Goal: Information Seeking & Learning: Learn about a topic

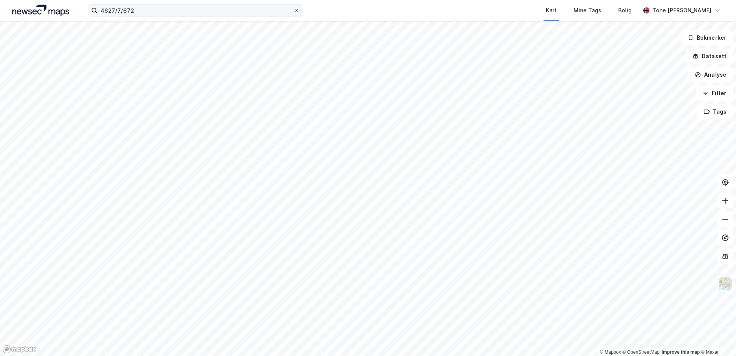
click at [297, 10] on icon at bounding box center [296, 10] width 5 height 5
click at [294, 10] on input "4627/7/672" at bounding box center [195, 11] width 196 height 12
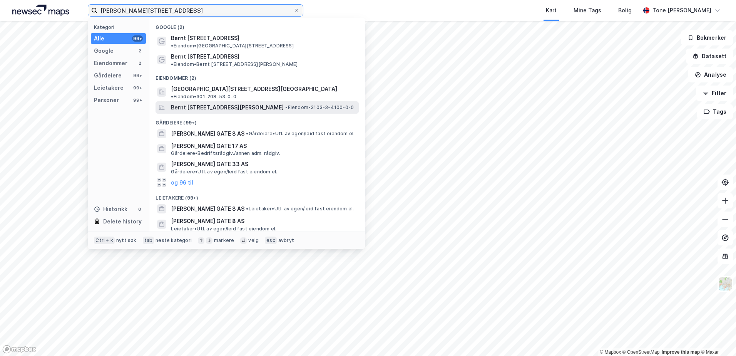
type input "[PERSON_NAME][STREET_ADDRESS]"
click at [219, 103] on span "Bernt [STREET_ADDRESS][PERSON_NAME]" at bounding box center [227, 107] width 113 height 9
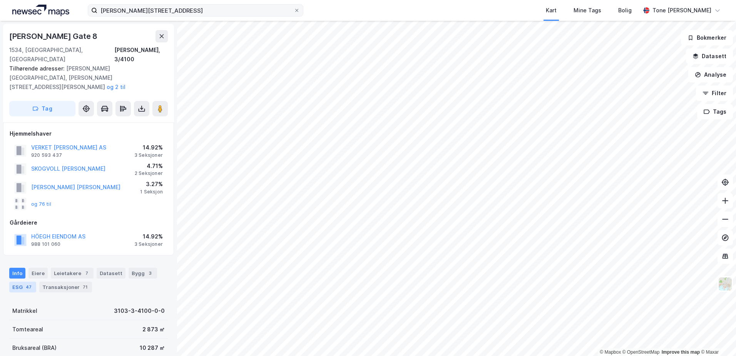
click at [22, 281] on div "ESG 47" at bounding box center [22, 286] width 27 height 11
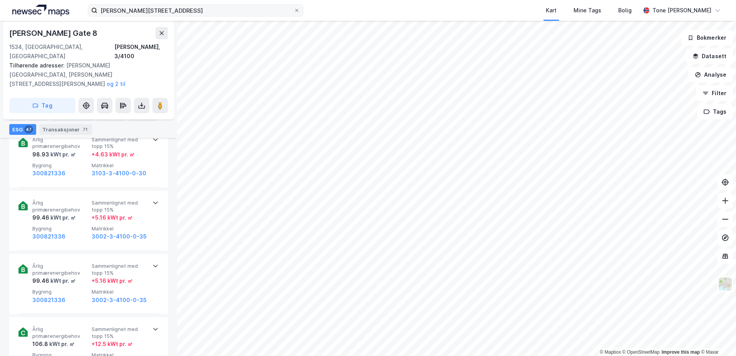
scroll to position [346, 0]
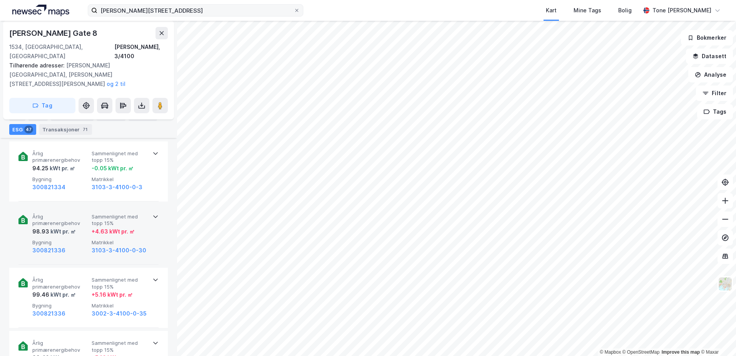
click at [152, 213] on icon at bounding box center [155, 216] width 6 height 6
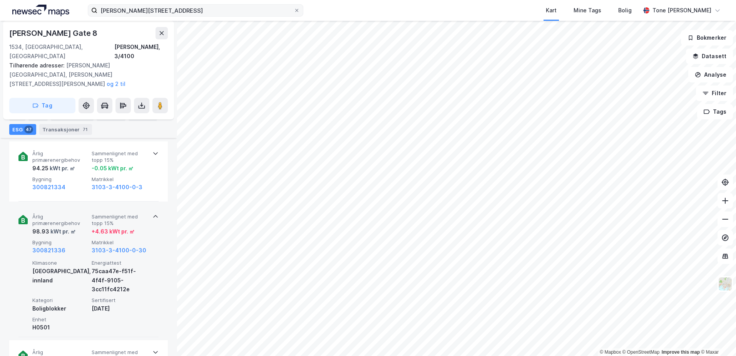
click at [152, 213] on icon at bounding box center [155, 216] width 6 height 6
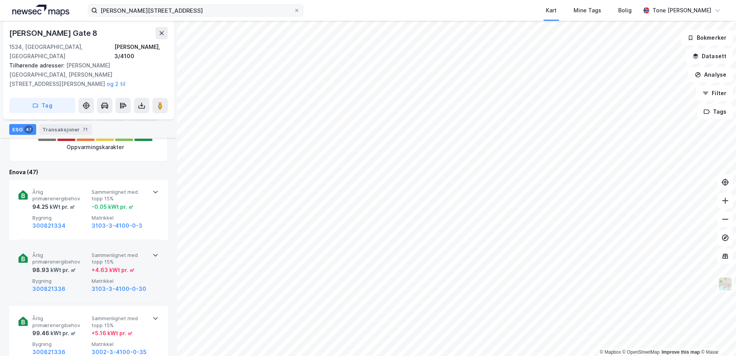
scroll to position [269, 0]
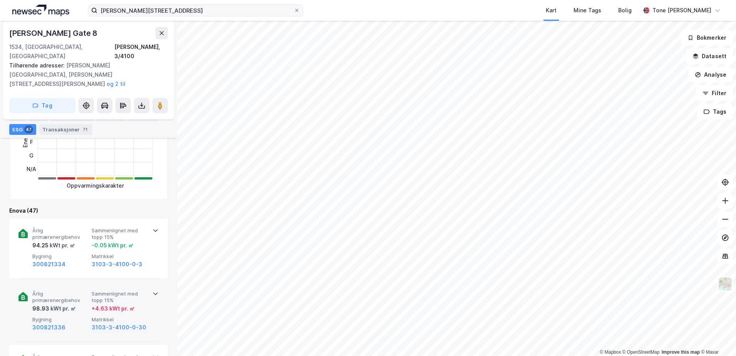
click at [17, 125] on div "ESG 47" at bounding box center [22, 129] width 27 height 11
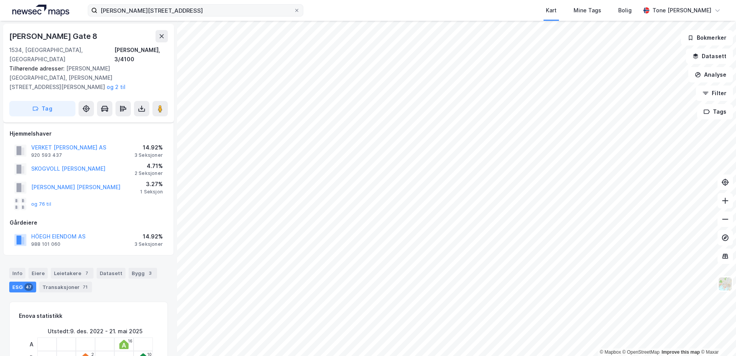
scroll to position [154, 0]
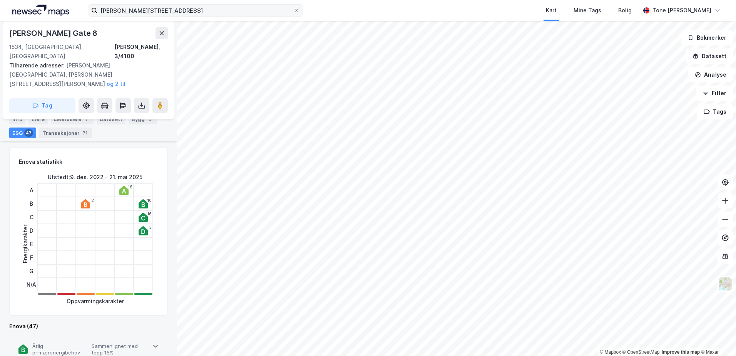
click at [156, 343] on icon at bounding box center [155, 346] width 6 height 6
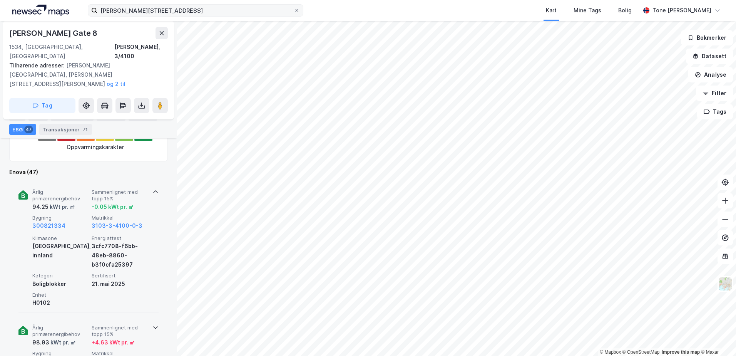
scroll to position [423, 0]
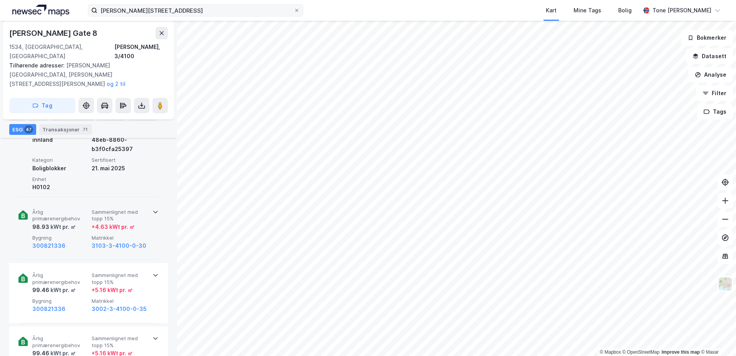
click at [154, 209] on icon at bounding box center [155, 212] width 6 height 6
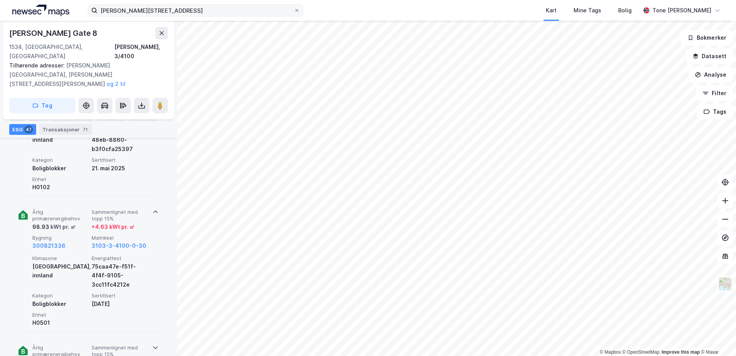
click at [152, 343] on div at bounding box center [155, 346] width 6 height 6
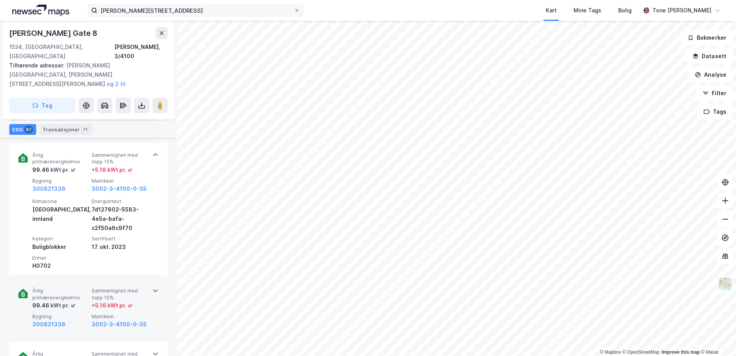
click at [153, 287] on icon at bounding box center [155, 290] width 6 height 6
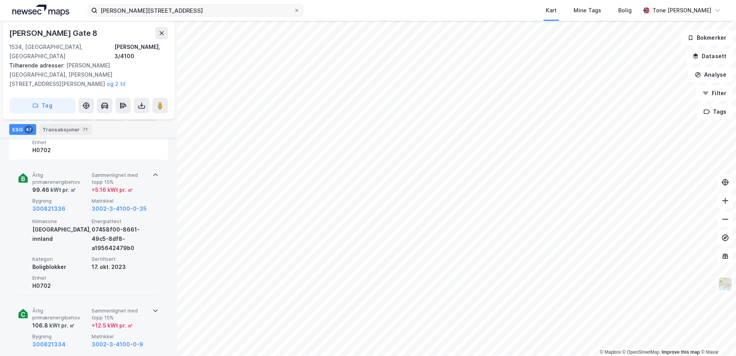
click at [154, 307] on icon at bounding box center [155, 310] width 6 height 6
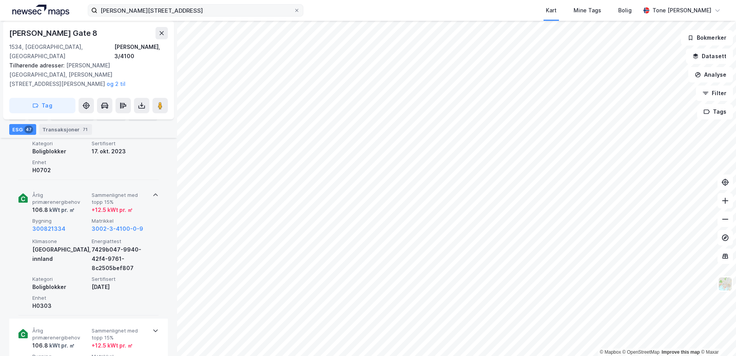
scroll to position [962, 0]
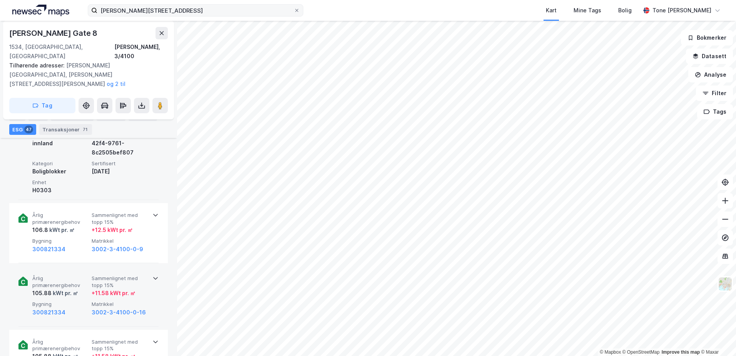
click at [153, 277] on icon at bounding box center [155, 278] width 5 height 3
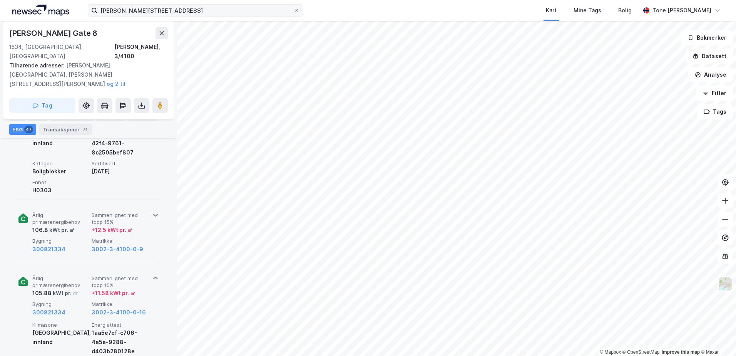
click at [152, 212] on icon at bounding box center [155, 215] width 6 height 6
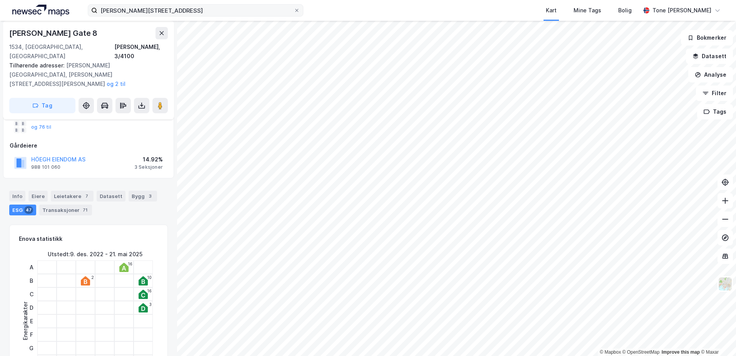
scroll to position [38, 0]
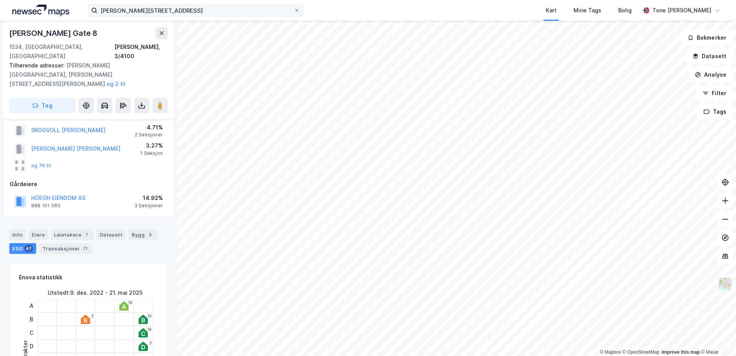
click at [121, 301] on icon at bounding box center [123, 305] width 9 height 9
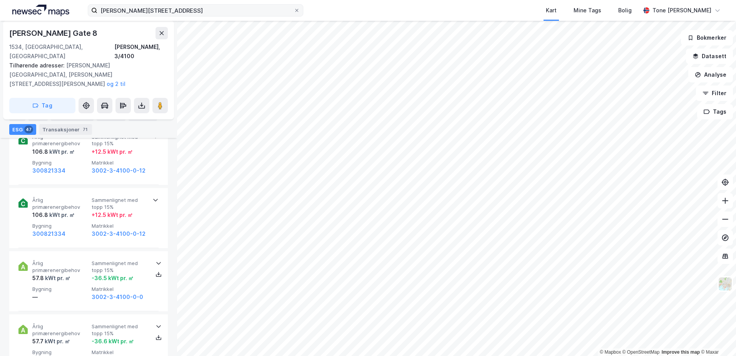
scroll to position [1578, 0]
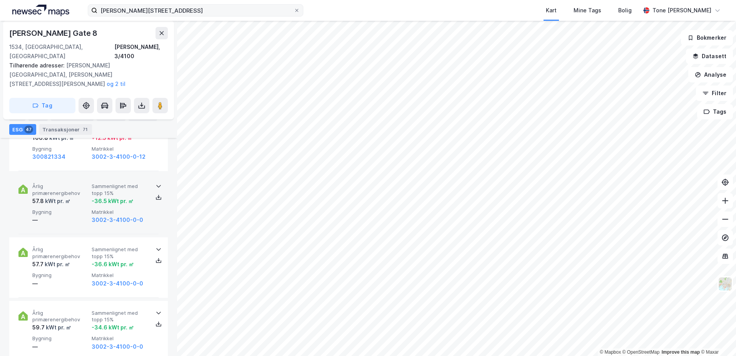
click at [156, 183] on icon at bounding box center [159, 186] width 6 height 6
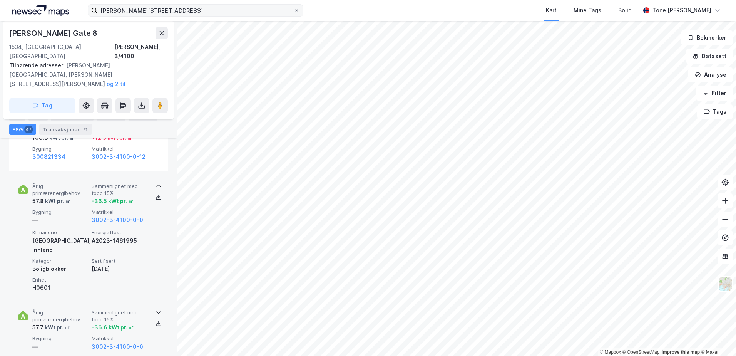
click at [156, 309] on icon at bounding box center [159, 312] width 6 height 6
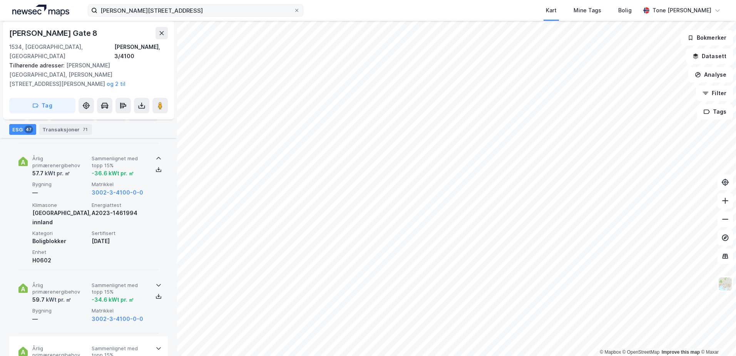
click at [156, 284] on icon at bounding box center [158, 285] width 5 height 3
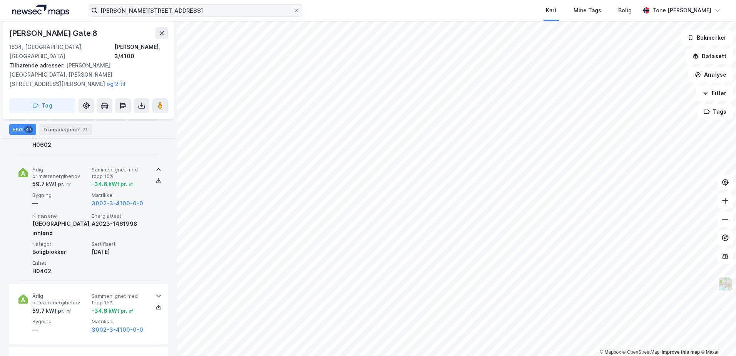
click at [156, 293] on icon at bounding box center [159, 296] width 6 height 6
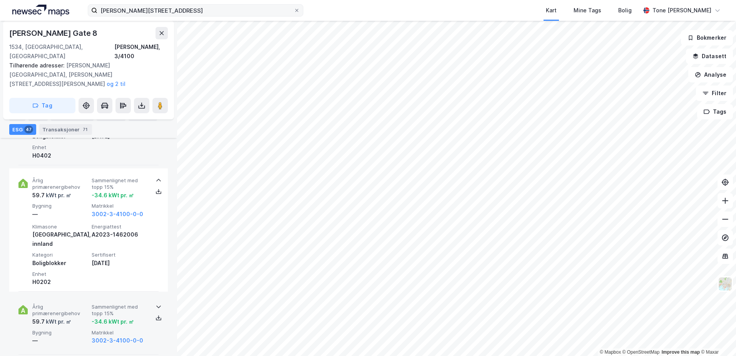
click at [156, 303] on icon at bounding box center [159, 306] width 6 height 6
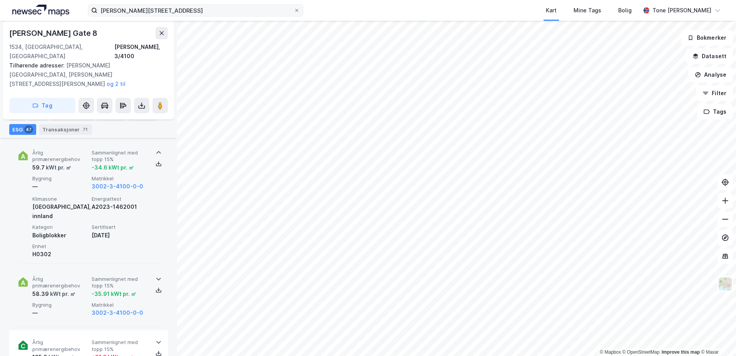
click at [156, 276] on icon at bounding box center [159, 279] width 6 height 6
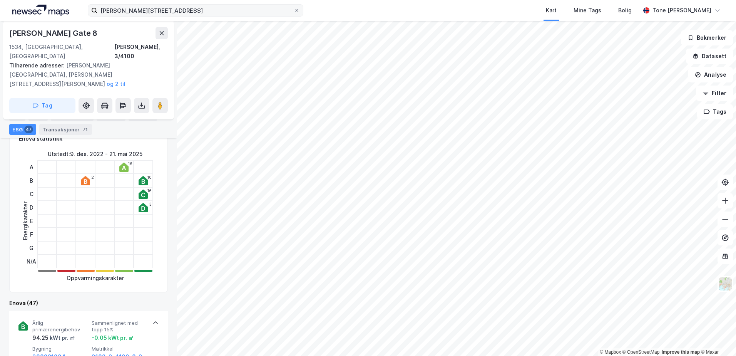
scroll to position [166, 0]
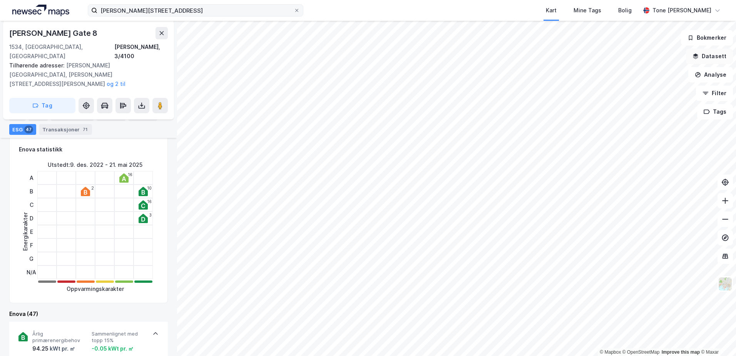
click at [709, 55] on button "Datasett" at bounding box center [709, 56] width 47 height 15
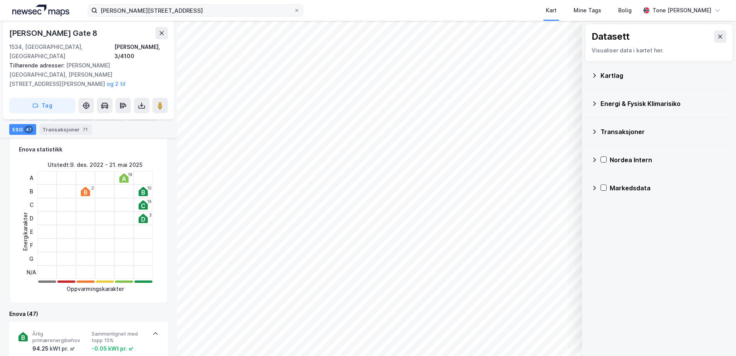
click at [623, 75] on div "Kartlag" at bounding box center [664, 75] width 126 height 9
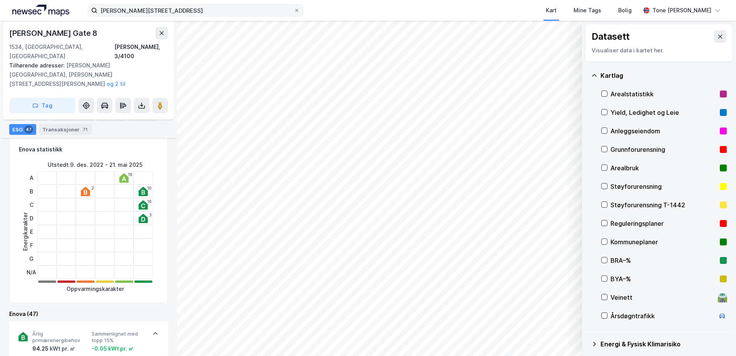
click at [622, 146] on div "Grunnforurensning" at bounding box center [664, 149] width 106 height 9
click at [565, 337] on button "Vis" at bounding box center [542, 336] width 64 height 12
click at [567, 320] on icon at bounding box center [567, 319] width 6 height 6
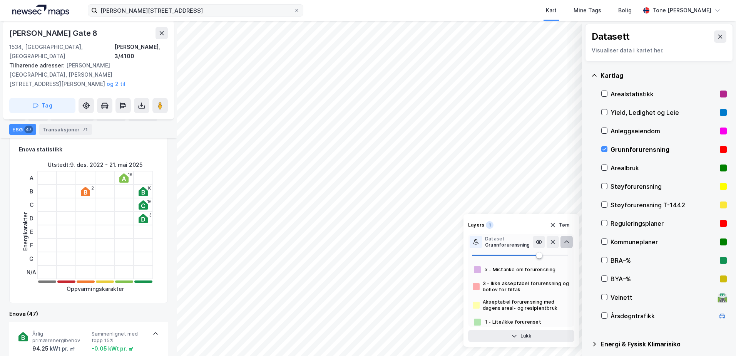
click at [567, 241] on icon at bounding box center [566, 241] width 5 height 3
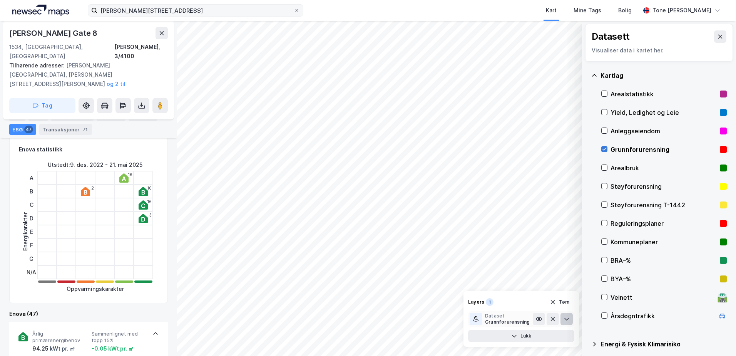
click at [604, 148] on icon at bounding box center [604, 148] width 5 height 5
click at [594, 74] on icon at bounding box center [594, 75] width 6 height 6
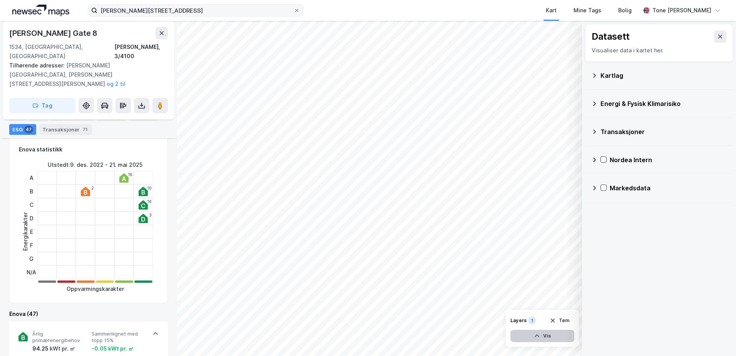
click at [569, 337] on button "Vis" at bounding box center [542, 336] width 64 height 12
click at [566, 316] on icon at bounding box center [567, 319] width 6 height 6
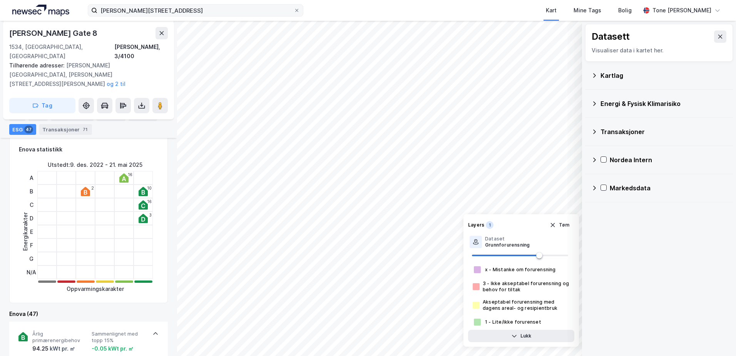
click at [594, 71] on div "Kartlag" at bounding box center [659, 75] width 136 height 18
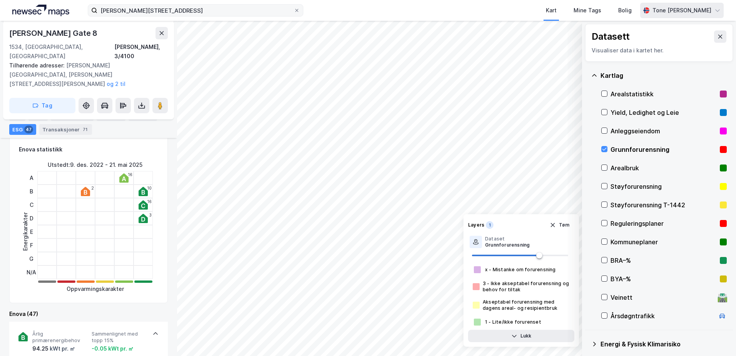
click at [698, 13] on div "Tone [PERSON_NAME]" at bounding box center [682, 10] width 59 height 9
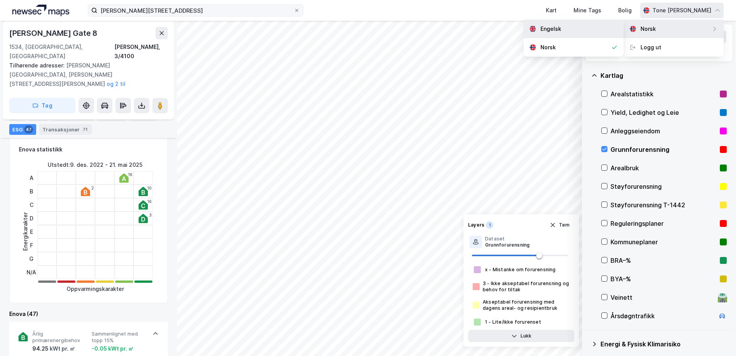
click at [570, 27] on div "Engelsk" at bounding box center [574, 29] width 100 height 18
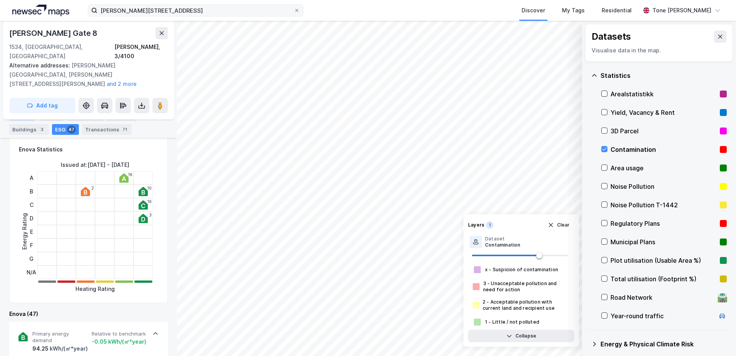
click at [19, 112] on div "General" at bounding box center [22, 115] width 26 height 11
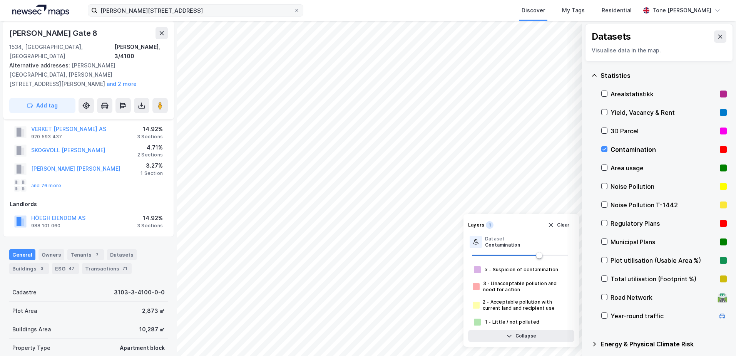
scroll to position [12, 0]
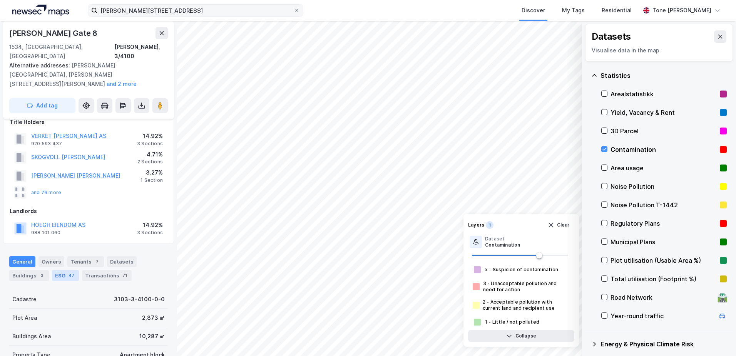
click at [61, 270] on div "ESG 47" at bounding box center [65, 275] width 27 height 11
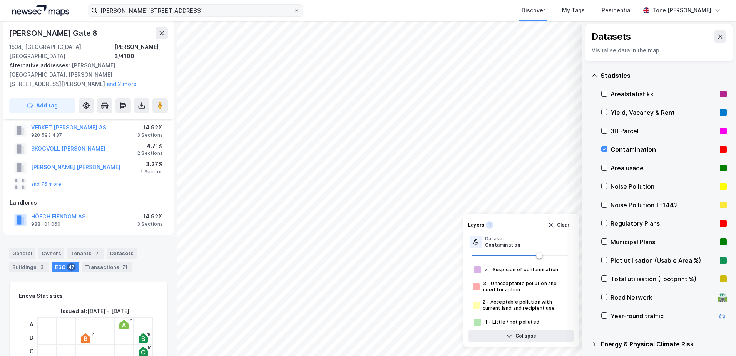
scroll to position [25, 0]
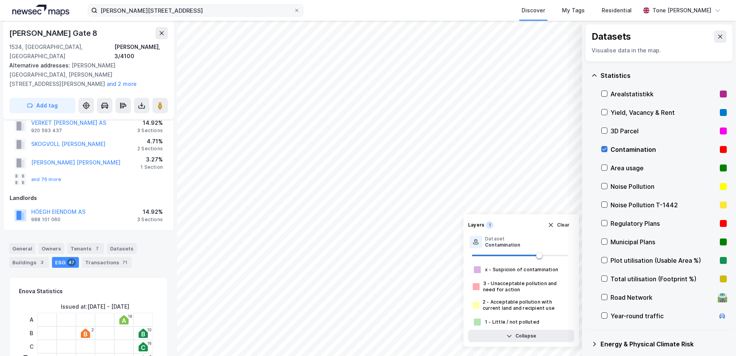
click at [603, 149] on icon at bounding box center [604, 148] width 5 height 5
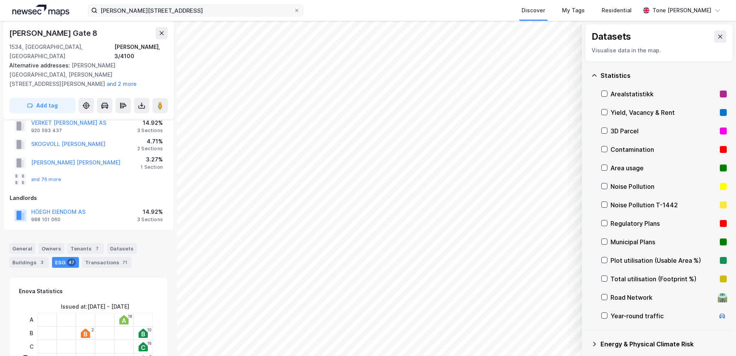
click at [591, 76] on icon at bounding box center [594, 75] width 6 height 6
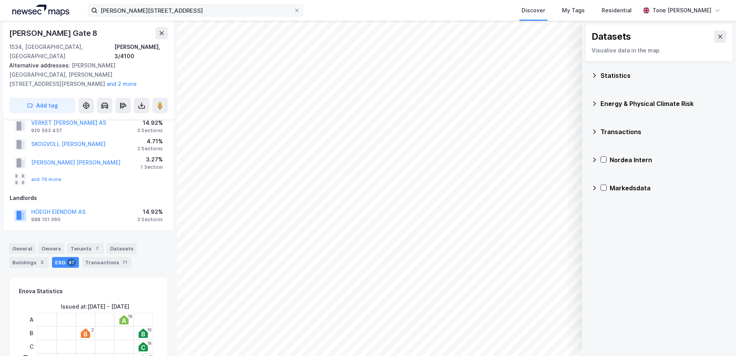
click at [594, 103] on icon at bounding box center [594, 103] width 6 height 6
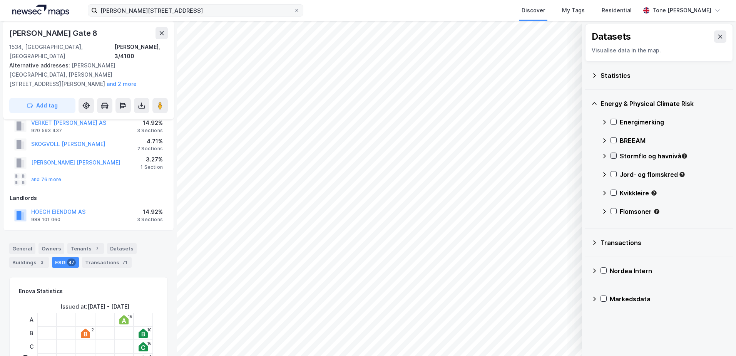
click at [613, 155] on icon at bounding box center [613, 155] width 5 height 5
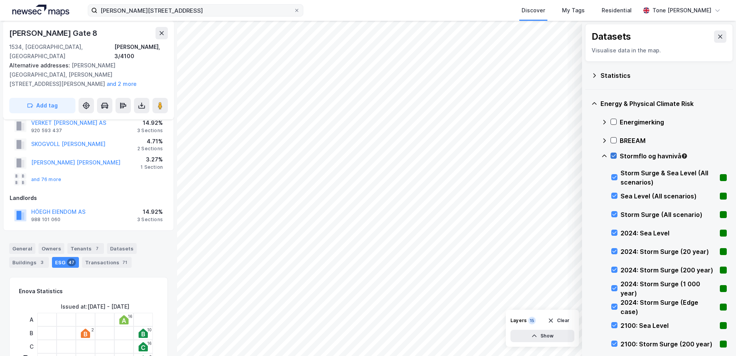
click at [613, 155] on icon at bounding box center [613, 155] width 5 height 5
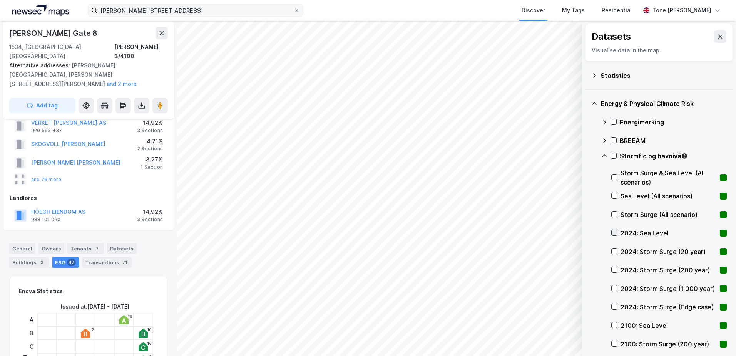
click at [615, 233] on icon at bounding box center [614, 232] width 5 height 5
click at [614, 250] on icon at bounding box center [614, 250] width 5 height 5
click at [613, 156] on icon at bounding box center [614, 156] width 4 height 0
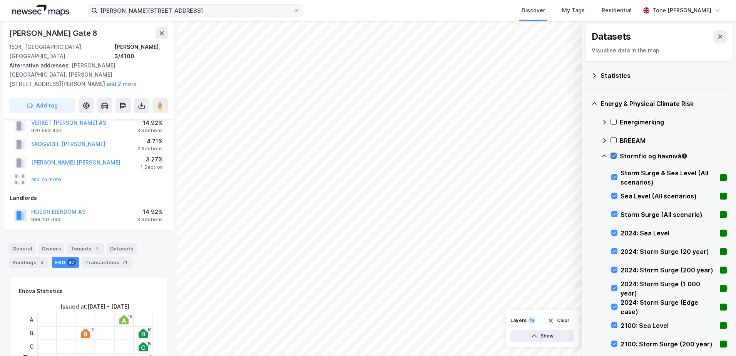
click at [613, 153] on icon at bounding box center [613, 155] width 5 height 5
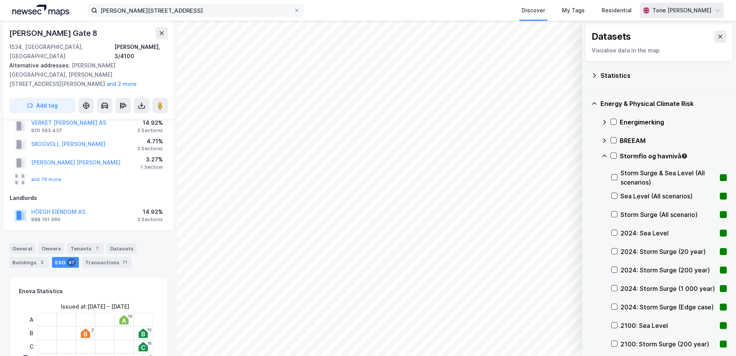
click at [691, 9] on div "Tone [PERSON_NAME]" at bounding box center [682, 10] width 59 height 9
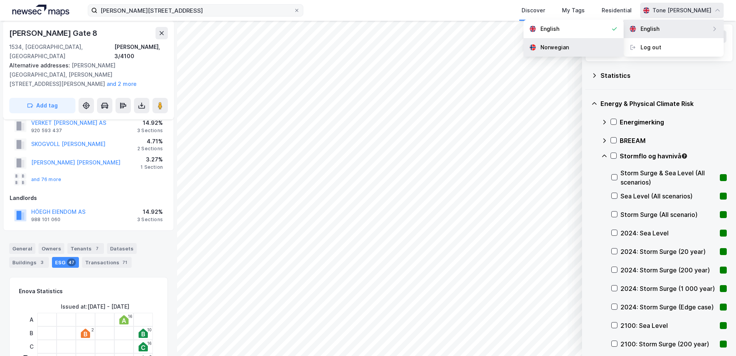
click at [555, 47] on div "Norwegian" at bounding box center [554, 47] width 28 height 9
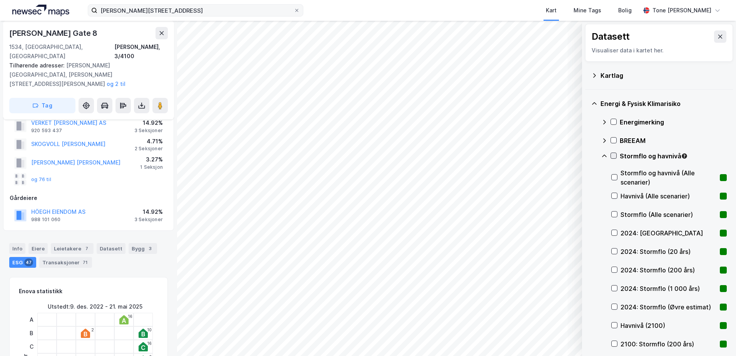
click at [614, 155] on icon at bounding box center [613, 155] width 5 height 5
click at [613, 155] on icon at bounding box center [613, 155] width 5 height 5
click at [613, 232] on icon at bounding box center [614, 232] width 5 height 5
click at [614, 251] on icon at bounding box center [614, 250] width 5 height 5
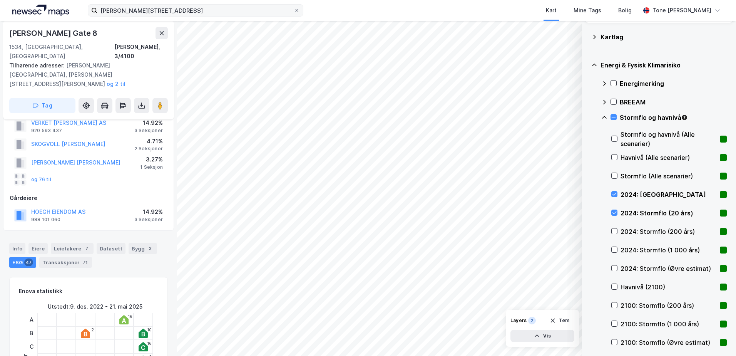
scroll to position [0, 0]
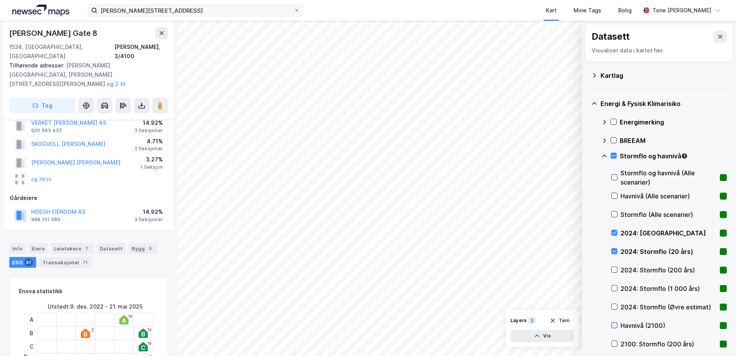
click at [615, 325] on icon at bounding box center [614, 325] width 4 height 3
click at [616, 343] on icon at bounding box center [614, 343] width 4 height 3
click at [614, 326] on icon at bounding box center [614, 325] width 4 height 3
drag, startPoint x: 700, startPoint y: 11, endPoint x: 692, endPoint y: 12, distance: 7.8
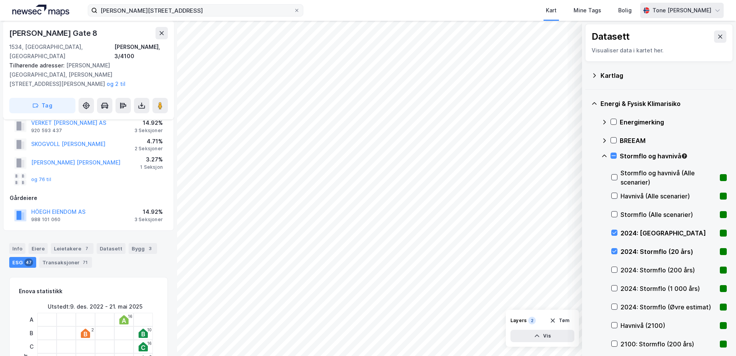
click at [700, 11] on div "Tone [PERSON_NAME]" at bounding box center [682, 10] width 59 height 9
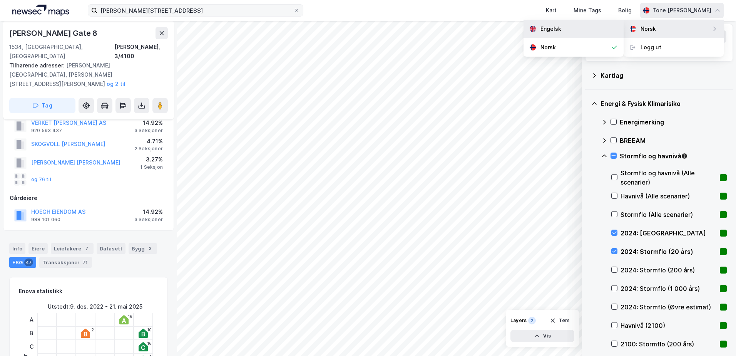
click at [556, 32] on div "Engelsk" at bounding box center [550, 28] width 21 height 9
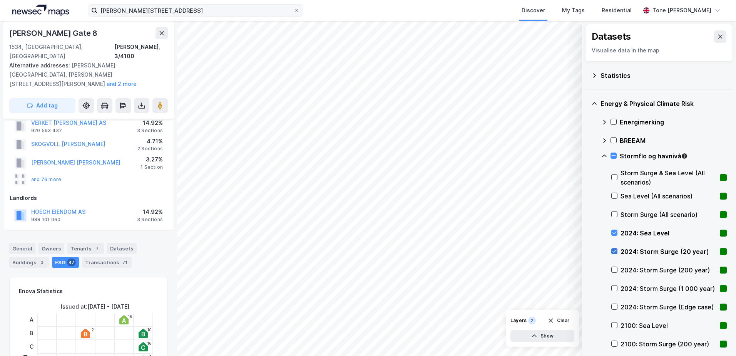
click at [613, 248] on div at bounding box center [614, 251] width 6 height 6
click at [683, 5] on div "Tone [PERSON_NAME]" at bounding box center [682, 10] width 84 height 15
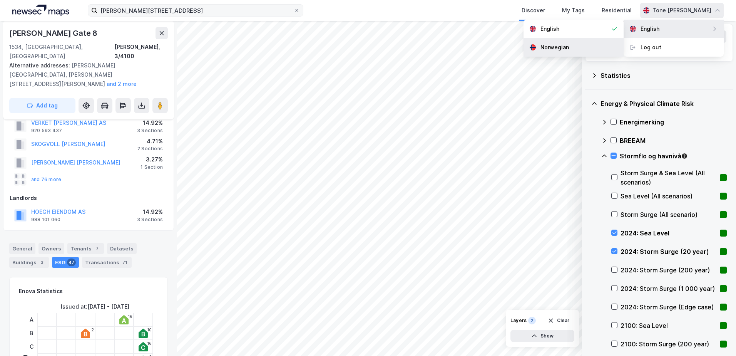
click at [550, 46] on div "Norwegian" at bounding box center [554, 47] width 28 height 9
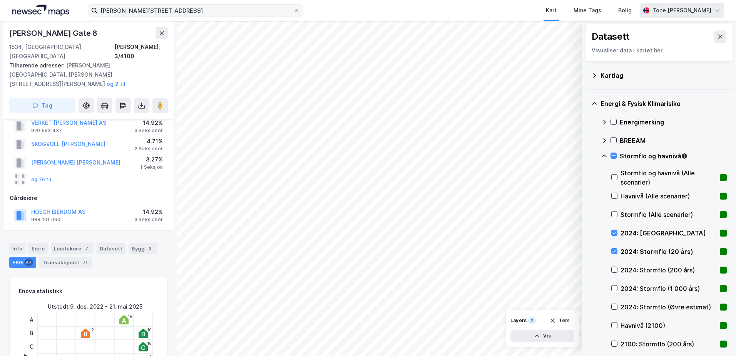
click at [683, 13] on div "Tone [PERSON_NAME]" at bounding box center [682, 10] width 59 height 9
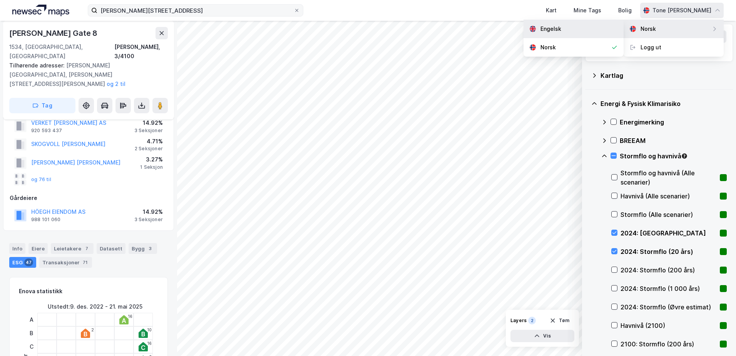
click at [556, 31] on div "Engelsk" at bounding box center [550, 28] width 21 height 9
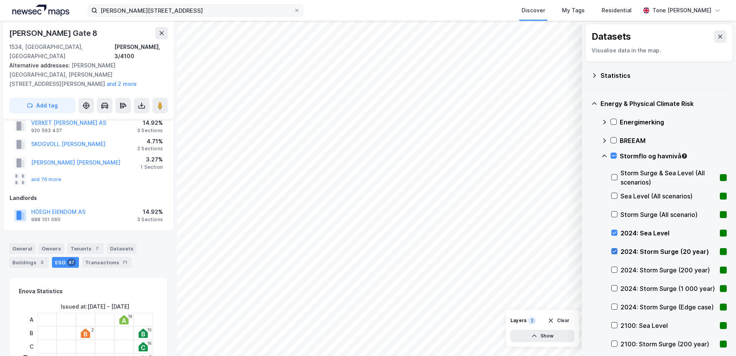
click at [613, 251] on icon at bounding box center [614, 250] width 5 height 5
click at [614, 249] on icon at bounding box center [614, 250] width 5 height 5
click at [620, 75] on div "Statistics" at bounding box center [664, 75] width 126 height 9
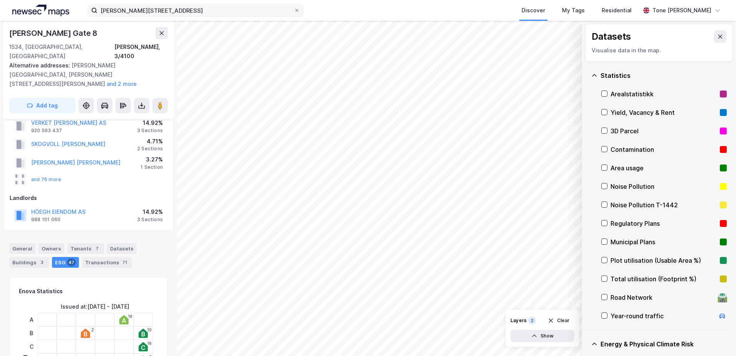
click at [626, 147] on div "Contamination" at bounding box center [664, 149] width 106 height 9
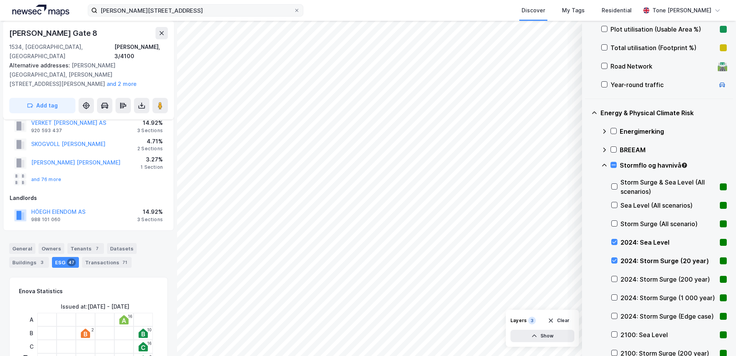
click at [610, 162] on div "Stormflo og havnivå" at bounding box center [663, 168] width 125 height 18
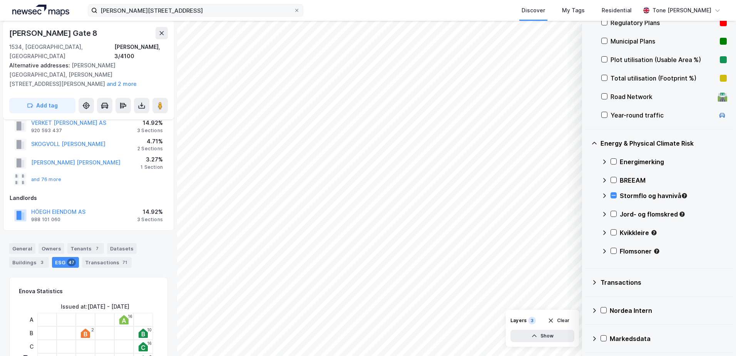
click at [595, 142] on icon at bounding box center [594, 143] width 5 height 3
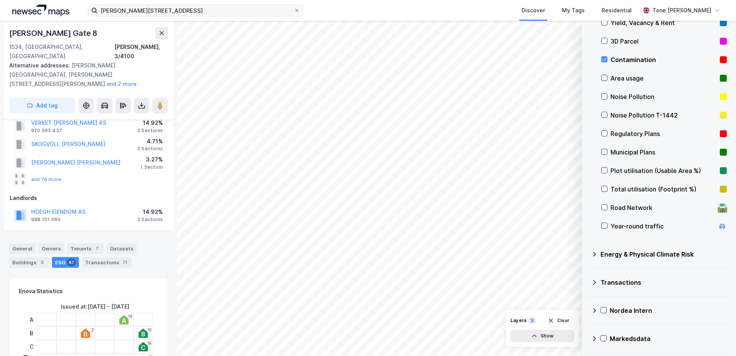
scroll to position [0, 0]
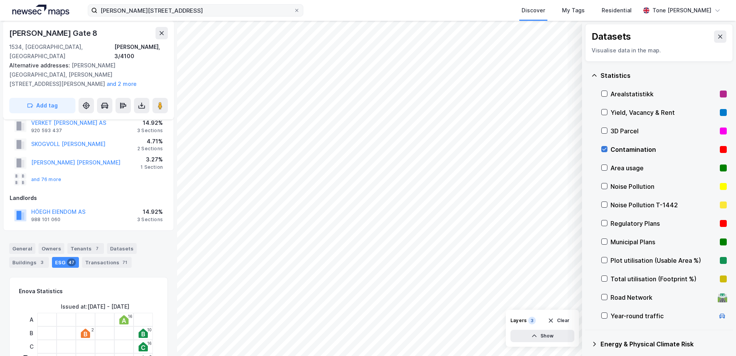
click at [605, 150] on icon at bounding box center [604, 149] width 4 height 3
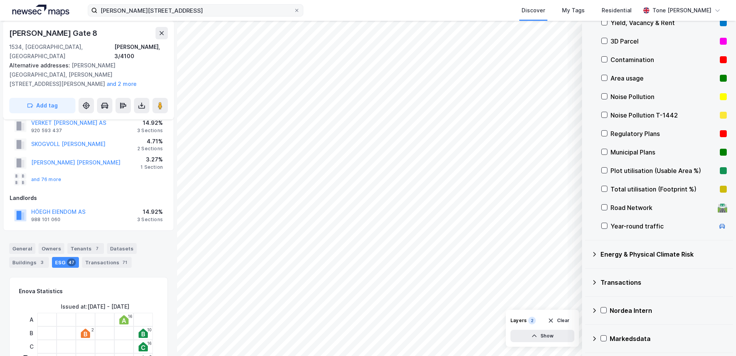
click at [591, 253] on icon at bounding box center [594, 254] width 6 height 6
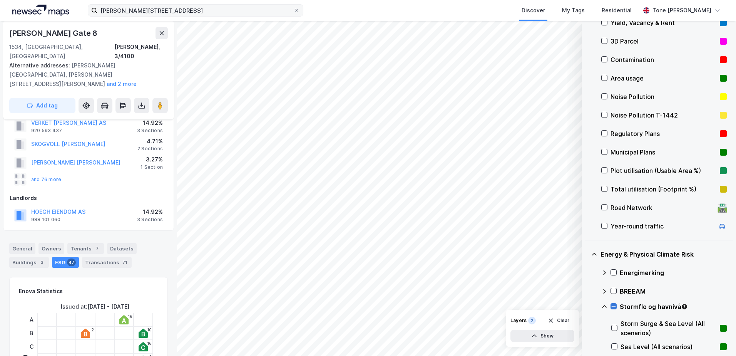
click at [611, 305] on icon at bounding box center [613, 305] width 5 height 5
click at [604, 306] on icon at bounding box center [604, 306] width 6 height 6
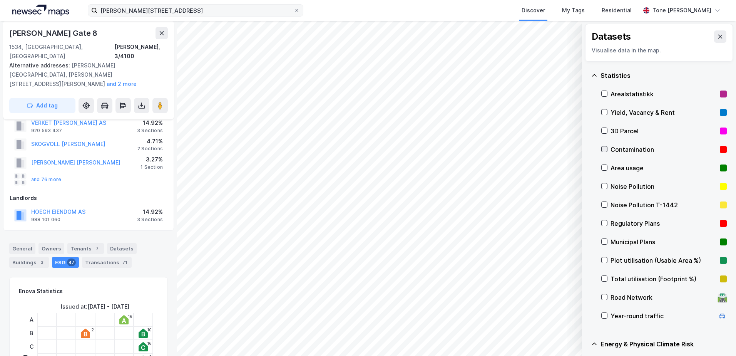
click at [604, 147] on icon at bounding box center [604, 148] width 5 height 5
click at [562, 335] on button "Show" at bounding box center [542, 336] width 64 height 12
click at [568, 320] on icon at bounding box center [567, 319] width 6 height 6
